Goal: Information Seeking & Learning: Learn about a topic

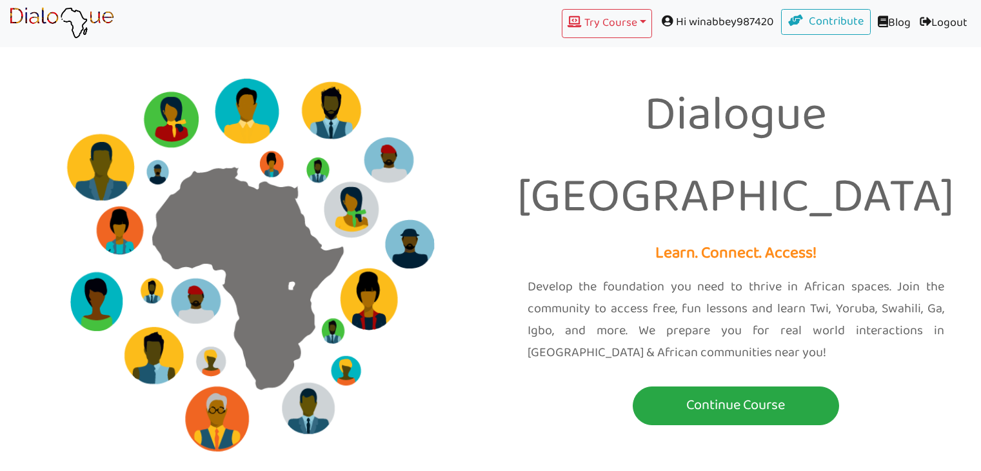
click at [724, 394] on p "Continue Course" at bounding box center [736, 406] width 200 height 24
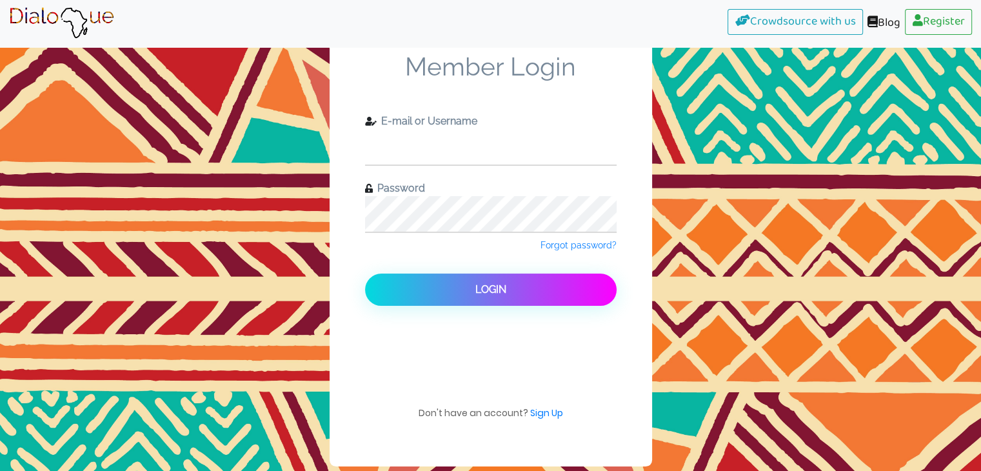
type input "[EMAIL_ADDRESS][DOMAIN_NAME]"
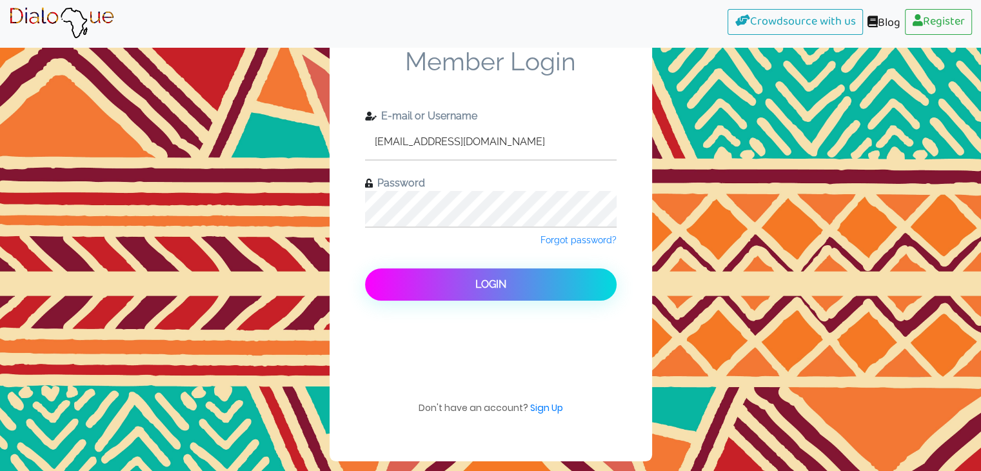
click at [520, 283] on button "Login" at bounding box center [491, 284] width 252 height 32
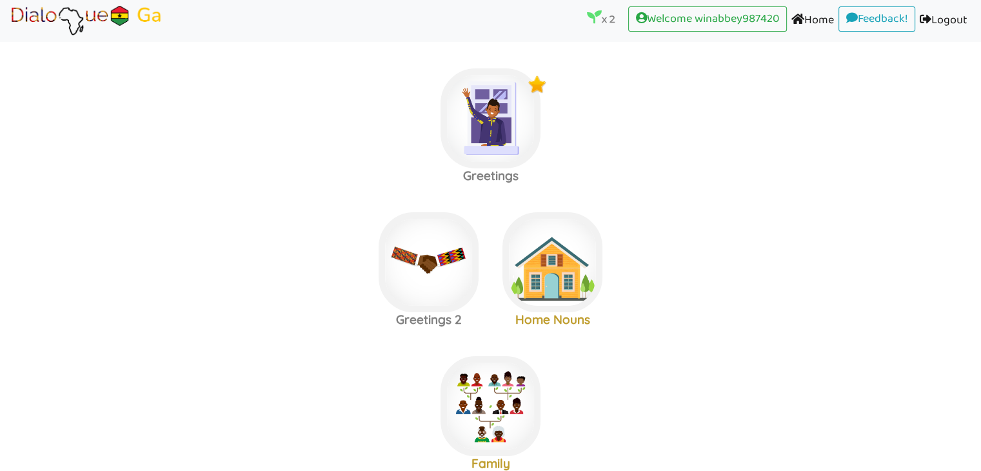
click at [217, 331] on label "Greetings 2 Home Nouns" at bounding box center [490, 262] width 981 height 139
click at [430, 274] on img at bounding box center [429, 262] width 100 height 100
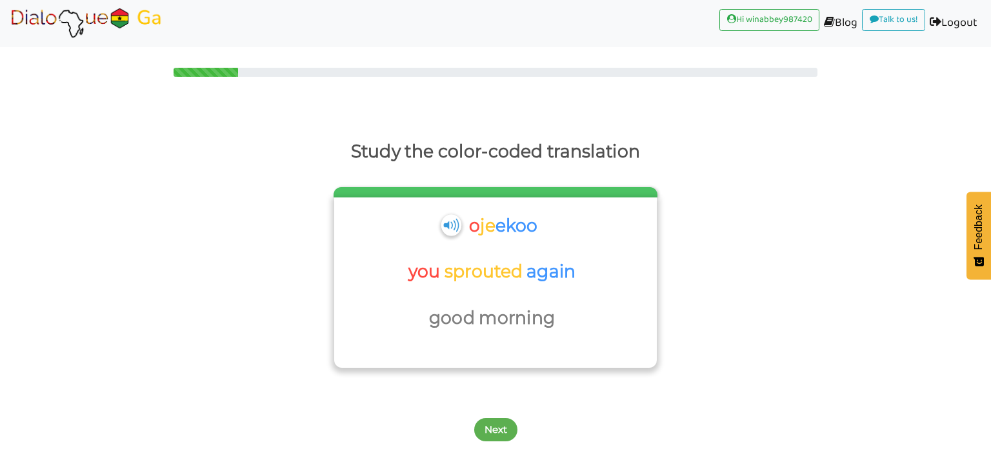
click at [441, 224] on img at bounding box center [451, 224] width 20 height 21
click at [443, 222] on img at bounding box center [451, 224] width 20 height 21
click at [126, 17] on img at bounding box center [86, 23] width 155 height 32
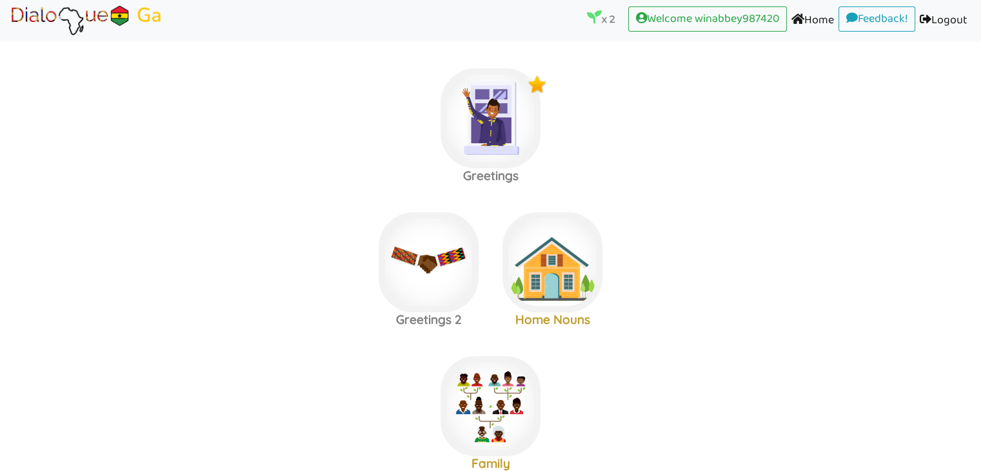
click at [9, 37] on area at bounding box center [9, 37] width 0 height 0
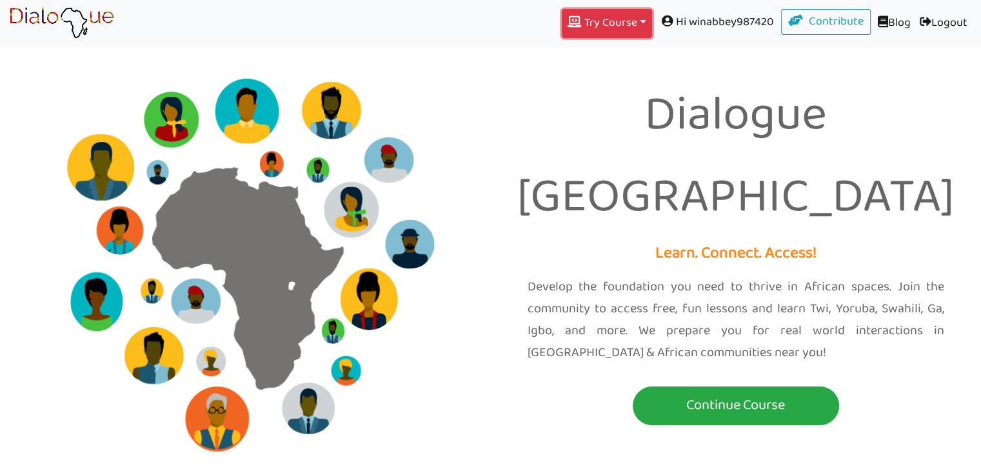
click at [617, 16] on button "Try Course Toggle Dropdown" at bounding box center [607, 23] width 90 height 29
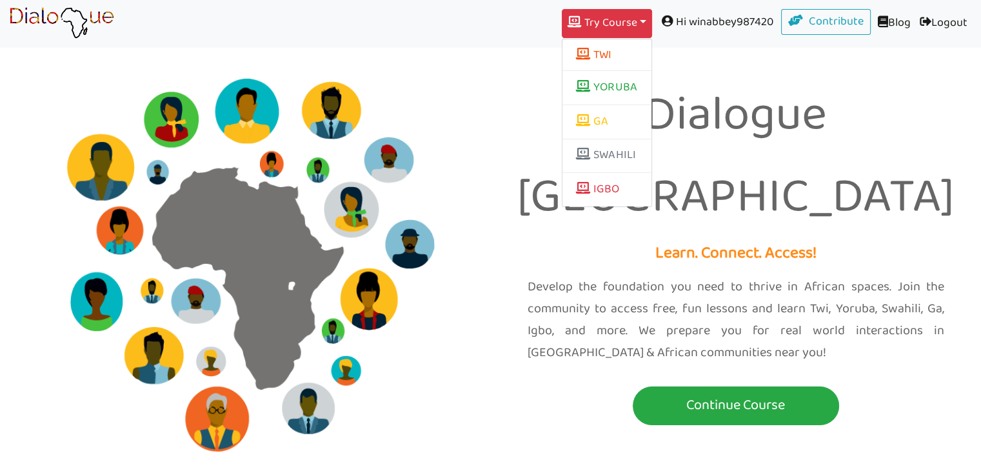
click at [545, 423] on div "Dialogue Africa Learn. Connect. Access! Develop the foundation you need to thri…" at bounding box center [490, 236] width 981 height 472
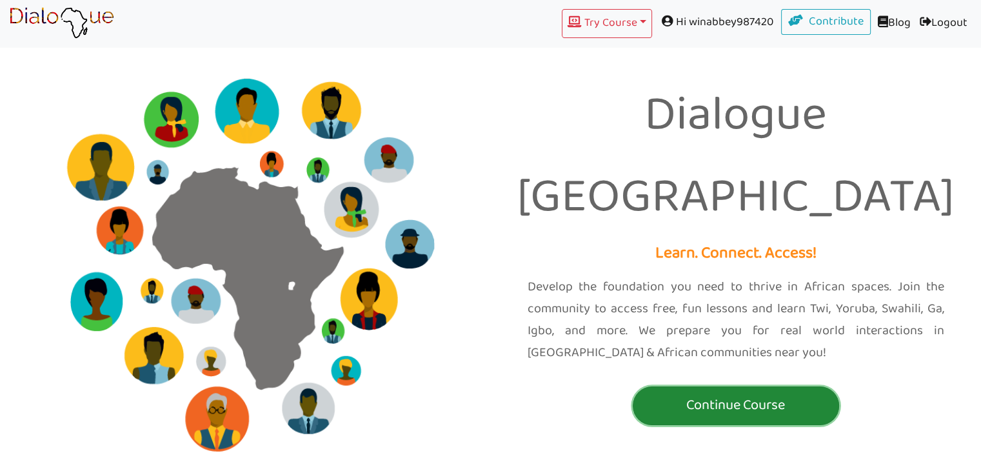
click at [689, 394] on p "Continue Course" at bounding box center [736, 406] width 200 height 24
